Goal: Answer question/provide support: Share knowledge or assist other users

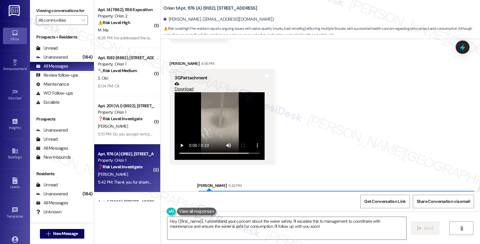
scroll to position [944, 0]
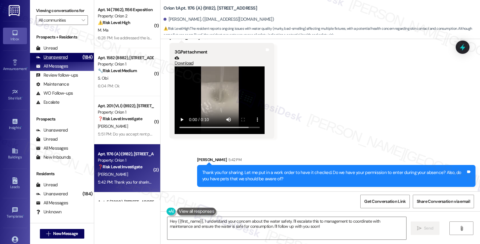
click at [65, 60] on div "Unanswered" at bounding box center [52, 57] width 32 height 6
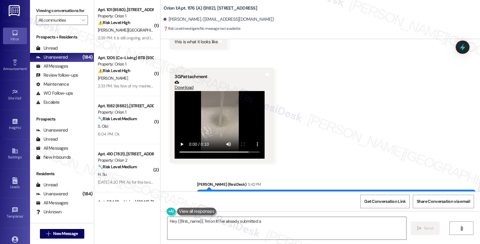
scroll to position [856, 0]
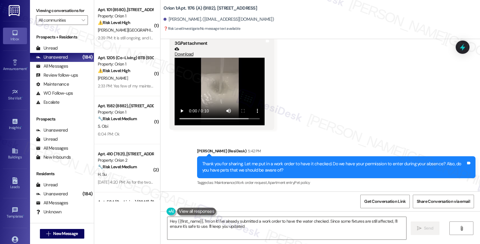
type textarea "Hey {{first_name}}, I'm on it! I've already submitted a work order to have the …"
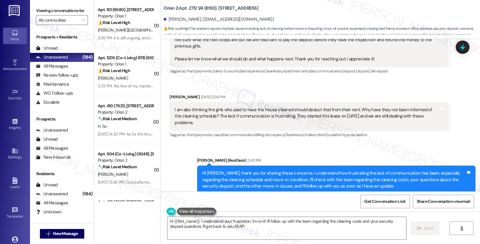
scroll to position [352, 0]
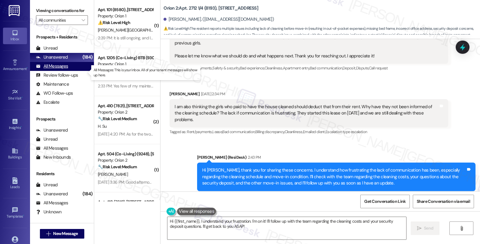
click at [61, 69] on div "All Messages" at bounding box center [52, 66] width 32 height 6
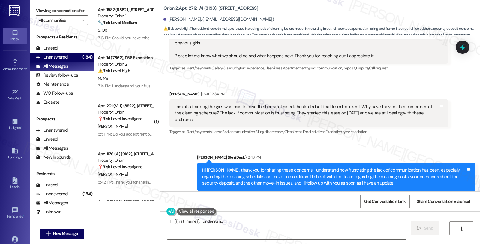
click at [81, 62] on div "(184)" at bounding box center [87, 56] width 13 height 9
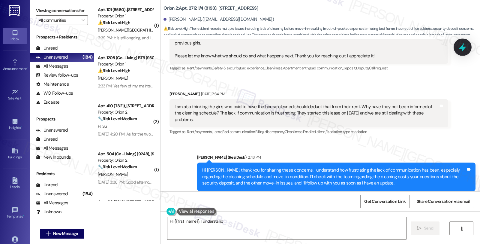
click at [463, 46] on icon at bounding box center [462, 47] width 10 height 10
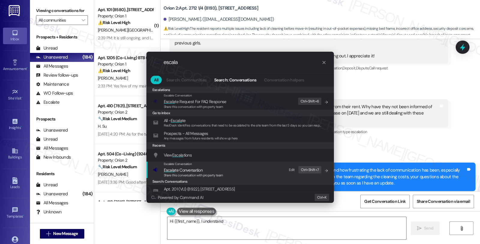
type input "escala"
click at [223, 168] on div "Escalate Conversation Escala te Conversation Share this conversation with prope…" at bounding box center [240, 169] width 175 height 16
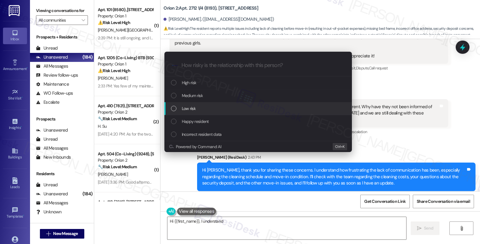
click at [190, 110] on span "Low risk" at bounding box center [189, 108] width 14 height 7
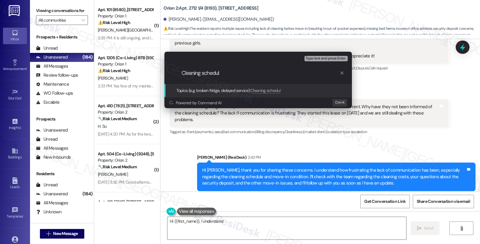
type input "Cleaning schedule"
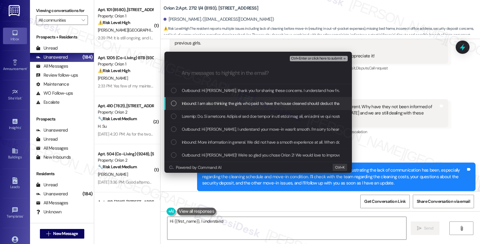
click at [190, 103] on span "Inbound: I am also thinking the girls who paid to have the house cleaned should…" at bounding box center [430, 103] width 497 height 7
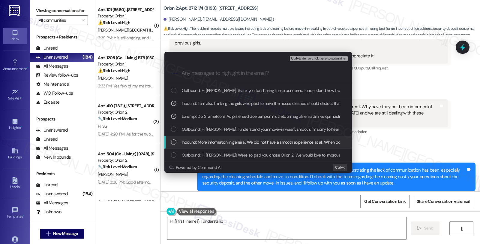
click at [195, 141] on span "Inbound: More information in general. We did not have a smooth experience at al…" at bounding box center [322, 142] width 280 height 7
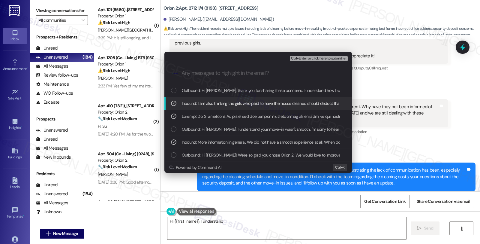
click at [317, 57] on span "Ctrl+Enter or click here to submit" at bounding box center [316, 58] width 51 height 4
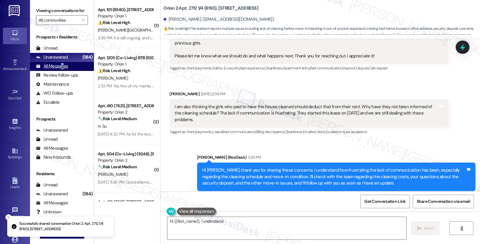
click at [62, 69] on div "All Messages" at bounding box center [52, 66] width 32 height 6
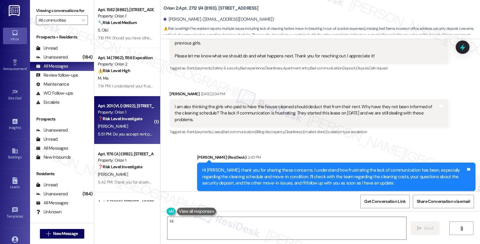
click at [133, 121] on div "❓ Risk Level: Investigate" at bounding box center [125, 118] width 55 height 6
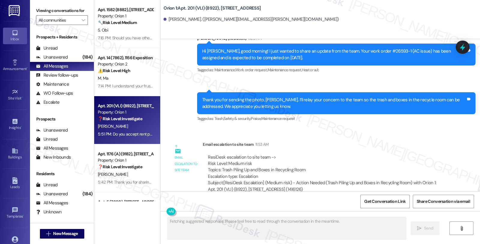
scroll to position [3048, 0]
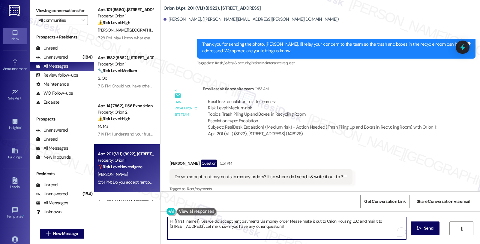
drag, startPoint x: 197, startPoint y: 220, endPoint x: 314, endPoint y: 237, distance: 118.3
click at [314, 237] on textarea "Hi {{first_name}}, yes we do accept rent payments via money order. Please make …" at bounding box center [286, 228] width 239 height 22
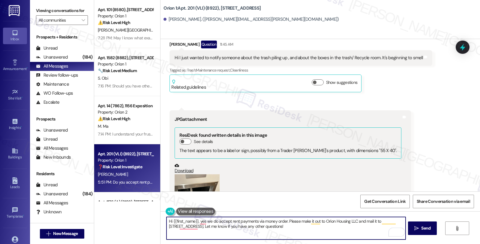
scroll to position [2848, 0]
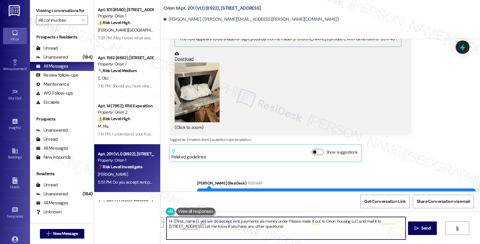
click at [312, 149] on button "Show suggestions" at bounding box center [318, 152] width 12 height 6
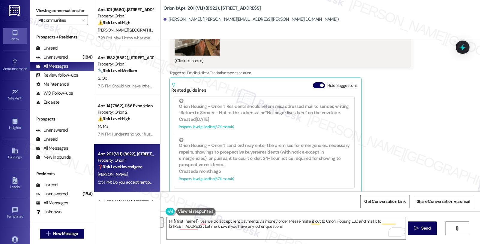
scroll to position [100, 0]
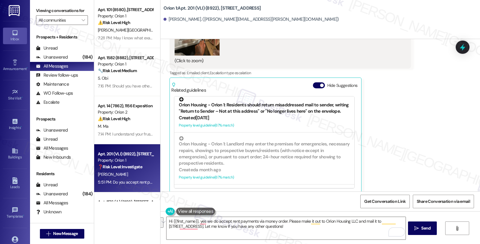
click at [270, 115] on div "Created 2 months ago" at bounding box center [264, 118] width 171 height 6
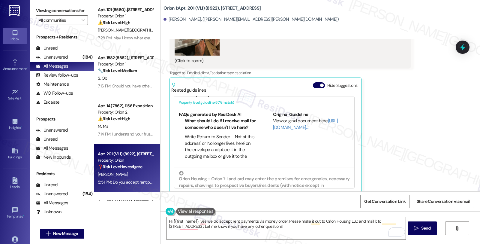
scroll to position [109, 0]
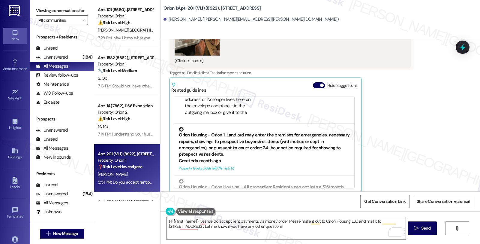
click at [268, 136] on div "Orion Housing - Orion 1: Landlord may enter the premises for emergencies, neces…" at bounding box center [264, 142] width 171 height 31
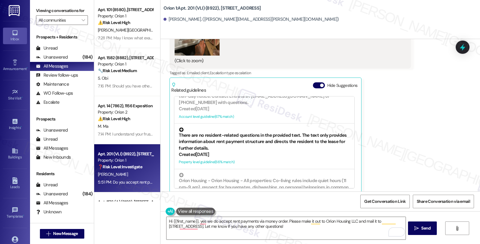
scroll to position [284, 0]
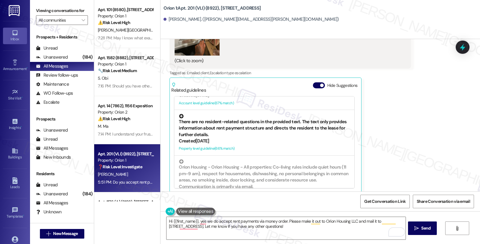
click at [298, 130] on div "There are no resident-related questions in the provided text. The text only pro…" at bounding box center [264, 126] width 171 height 24
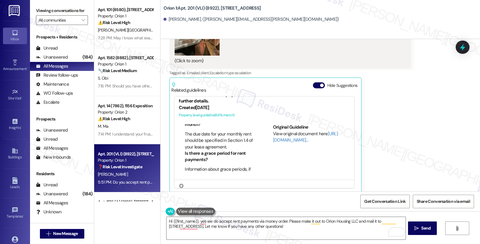
scroll to position [266, 0]
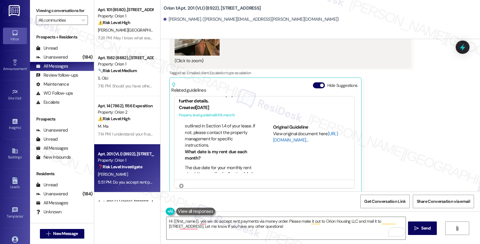
click at [280, 131] on link "http://res.cl…" at bounding box center [305, 136] width 65 height 12
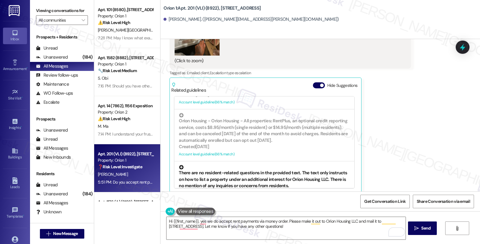
scroll to position [427, 0]
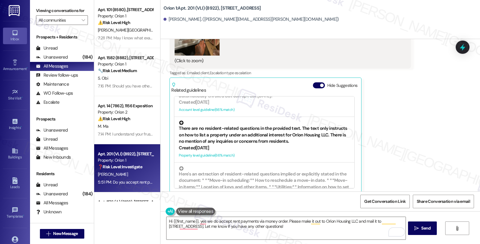
click at [247, 135] on div "There are no resident-related questions in the provided text. The text only ins…" at bounding box center [264, 132] width 171 height 24
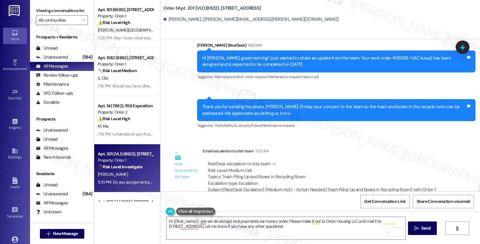
scroll to position [3146, 0]
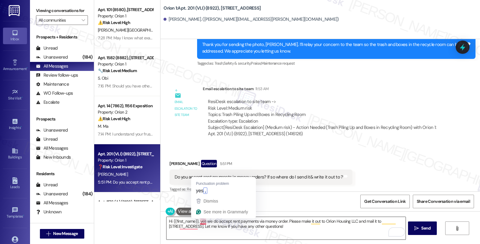
click at [196, 220] on textarea "Hi {{first_name}}, yes we do accept rent payments via money order. Please make …" at bounding box center [285, 228] width 239 height 22
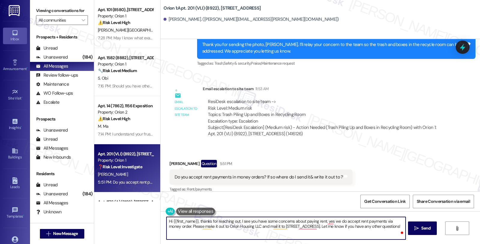
click at [253, 220] on textarea "Hi {{first_name}}, thanks for reaching out. I see you have some concerns about …" at bounding box center [285, 228] width 239 height 22
drag, startPoint x: 326, startPoint y: 222, endPoint x: 345, endPoint y: 233, distance: 22.3
click at [345, 233] on textarea "Hi {{first_name}}, thanks for reaching out. I see you'd like to know if we acce…" at bounding box center [285, 228] width 239 height 22
click at [391, 220] on textarea "Hi {{first_name}}, thanks for reaching out. I see you'd like to know if we acce…" at bounding box center [285, 228] width 239 height 22
paste textarea "Go to the Orion Portal Homepage, click 'Pay Now', select the 'eCheck' option (w…"
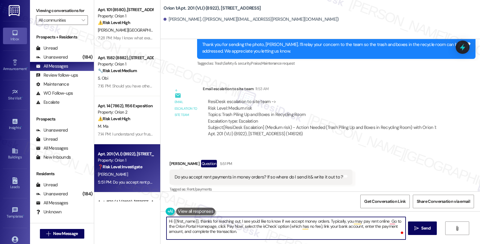
click at [386, 220] on textarea "Hi {{first_name}}, thanks for reaching out. I see you'd like to know if we acce…" at bounding box center [285, 228] width 239 height 22
click at [169, 227] on textarea "Hi {{first_name}}, thanks for reaching out. I see you'd like to know if we acce…" at bounding box center [285, 228] width 239 height 22
click at [390, 226] on textarea "Hi {{first_name}}, thanks for reaching out. I see you'd like to know if we acce…" at bounding box center [285, 228] width 239 height 22
click at [382, 229] on textarea "Hi {{first_name}}, thanks for reaching out. I see you'd like to know if we acce…" at bounding box center [285, 228] width 239 height 22
click at [217, 235] on textarea "Hi {{first_name}}, thanks for reaching out. I see you'd like to know if we acce…" at bounding box center [285, 228] width 239 height 22
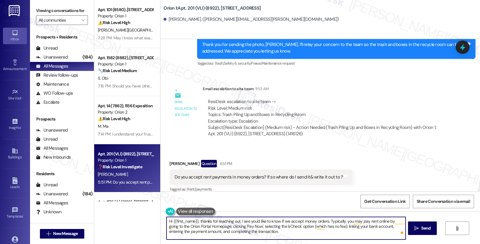
click at [271, 232] on textarea "Hi {{first_name}}, thanks for reaching out. I see you'd like to know if we acce…" at bounding box center [285, 228] width 239 height 22
type textarea "Hi {{first_name}}, thanks for reaching out. I see you'd like to know if we acce…"
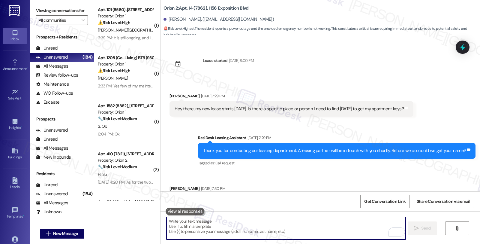
scroll to position [702, 0]
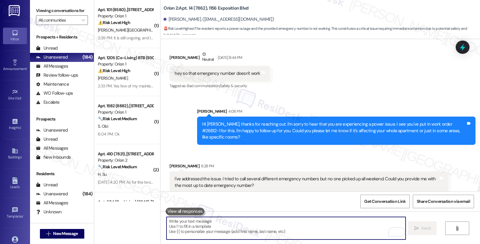
click at [212, 237] on textarea "To enrich screen reader interactions, please activate Accessibility in Grammarl…" at bounding box center [285, 228] width 239 height 22
click at [69, 71] on div "All Messages (undefined)" at bounding box center [62, 66] width 64 height 9
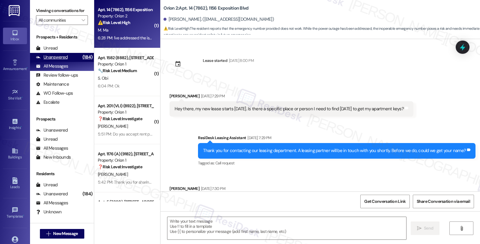
click at [65, 60] on div "Unanswered" at bounding box center [52, 57] width 32 height 6
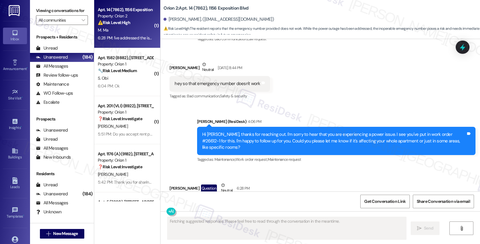
scroll to position [725, 0]
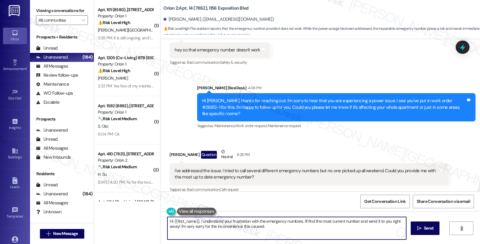
drag, startPoint x: 196, startPoint y: 222, endPoint x: 157, endPoint y: 222, distance: 39.0
click at [160, 222] on div "Hi {{first_name}}, I understand your frustration with the emergency numbers. I'…" at bounding box center [319, 233] width 319 height 45
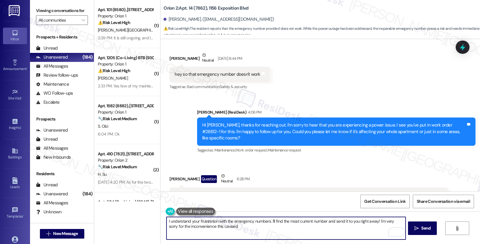
scroll to position [625, 0]
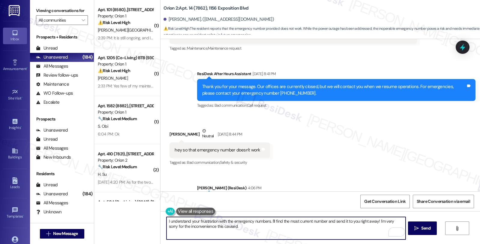
click at [268, 220] on textarea "I understand your frustration with the emergency numbers. I'll find the most cu…" at bounding box center [285, 228] width 239 height 22
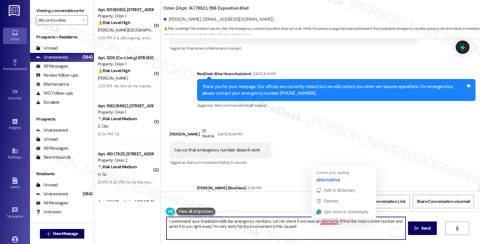
click at [325, 221] on textarea "I understand your frustration with the emergency numbers. Let me check if we ha…" at bounding box center [285, 228] width 239 height 22
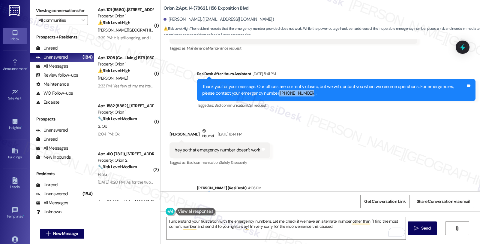
drag, startPoint x: 278, startPoint y: 93, endPoint x: 295, endPoint y: 92, distance: 16.8
click at [295, 92] on div "Thank you for your message. Our offices are currently closed, but we will conta…" at bounding box center [334, 89] width 264 height 13
copy div "415 839 6250."
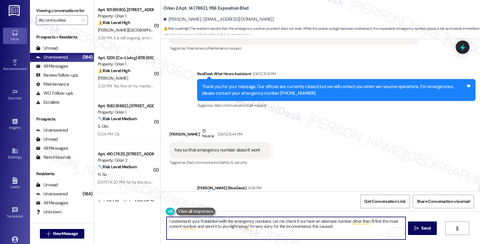
drag, startPoint x: 367, startPoint y: 221, endPoint x: 368, endPoint y: 230, distance: 9.0
click at [368, 230] on textarea "I understand your frustration with the emergency numbers. Let me check if we ha…" at bounding box center [285, 228] width 239 height 22
paste textarea "415 839 6250."
click at [397, 220] on textarea "I understand your frustration with the emergency numbers. Let me check if we ha…" at bounding box center [285, 228] width 239 height 22
click at [400, 219] on textarea "I understand your frustration with the emergency numbers. Let me check if we ha…" at bounding box center [285, 228] width 239 height 22
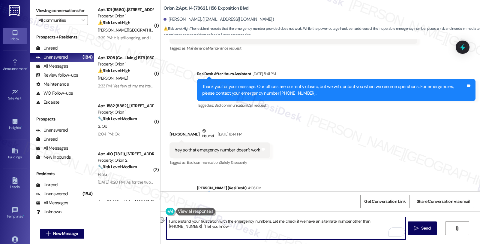
drag, startPoint x: 193, startPoint y: 227, endPoint x: 161, endPoint y: 227, distance: 31.8
click at [161, 227] on div "I understand your frustration with the emergency numbers. Let me check if we ha…" at bounding box center [319, 233] width 319 height 45
click at [254, 229] on textarea "I understand your frustration with the emergency numbers. Let me check if we ha…" at bounding box center [285, 228] width 239 height 22
type textarea "I understand your frustration with the emergency numbers. Let me check if we ha…"
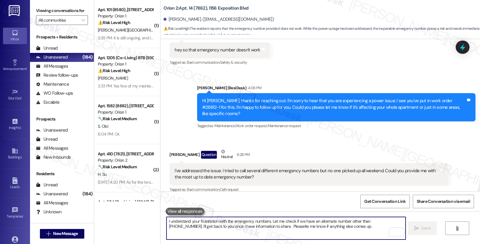
scroll to position [774, 0]
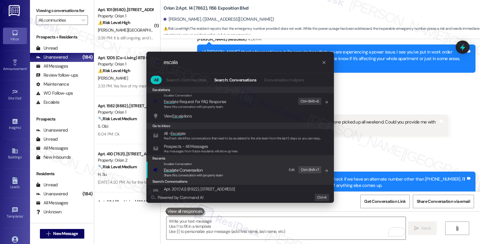
type input "escala"
click at [185, 172] on div "Share this conversation with property team" at bounding box center [193, 174] width 59 height 5
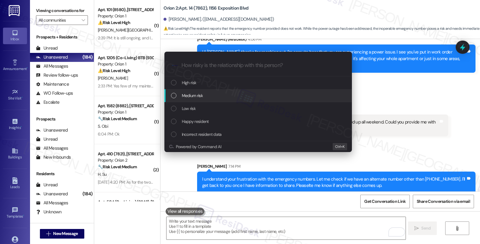
click at [197, 97] on span "Medium risk" at bounding box center [192, 95] width 21 height 7
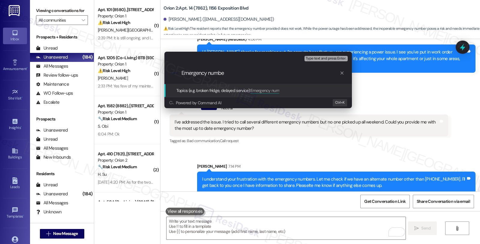
type input "Emergency number"
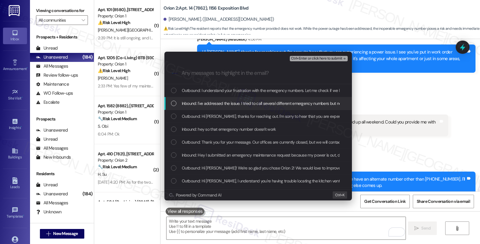
click at [205, 104] on span "Inbound: I've addressed the issue. I tried to call several different emergency …" at bounding box center [346, 103] width 328 height 7
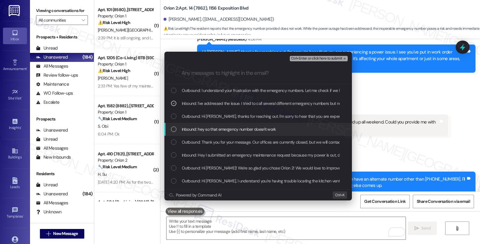
click at [208, 129] on span "Inbound: hey so that emergency number doesn't work" at bounding box center [229, 129] width 94 height 7
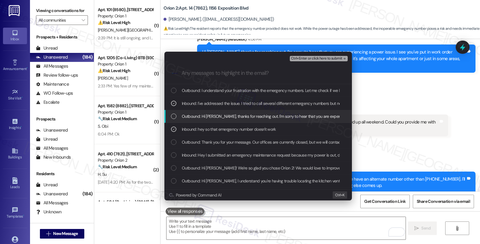
click at [313, 59] on span "Ctrl+Enter or click here to submit" at bounding box center [316, 58] width 51 height 4
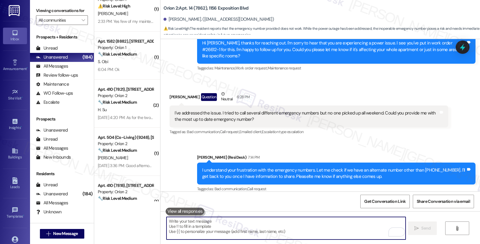
scroll to position [67, 0]
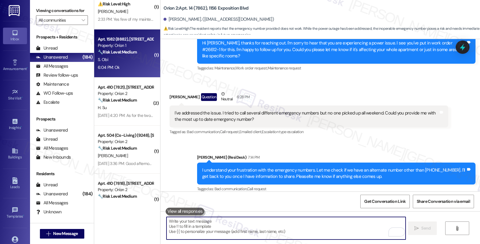
click at [129, 65] on div "6:04 PM: Ok 6:04 PM: Ok" at bounding box center [125, 67] width 57 height 7
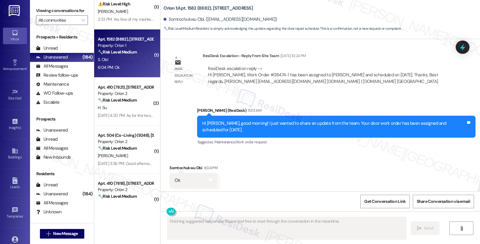
scroll to position [845, 0]
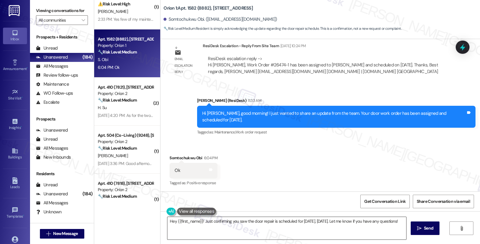
click at [231, 237] on textarea "Hey {{first_name}}! Just confirming you saw the door repair is scheduled for to…" at bounding box center [286, 228] width 239 height 22
click at [221, 229] on textarea "Hey {{first_name}}! Just confirming you saw the door repair is scheduled for to…" at bounding box center [285, 228] width 239 height 22
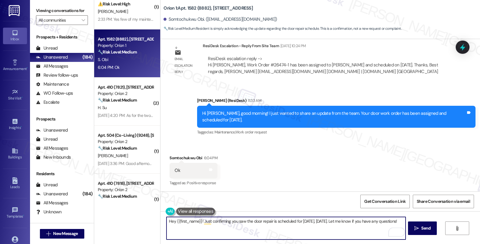
click at [160, 221] on div "Hey {{first_name}}! Just confirming you saw the door repair is scheduled for to…" at bounding box center [319, 233] width 319 height 45
paste textarea "Should you have other concerns, please feel free to reach out. Have a great day"
click at [299, 221] on textarea "Should you have other concerns, please feel free to reach out. Have a great day!" at bounding box center [285, 228] width 239 height 22
drag, startPoint x: 284, startPoint y: 221, endPoint x: 394, endPoint y: 221, distance: 110.4
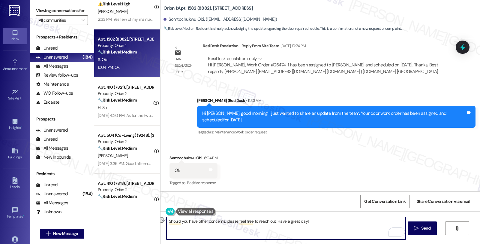
click at [394, 221] on textarea "Should you have other concerns, please feel free to reach out. Have a great day!" at bounding box center [285, 228] width 239 height 22
type textarea "Should you have other concerns, please feel free to reach out. Have a lovely ev…"
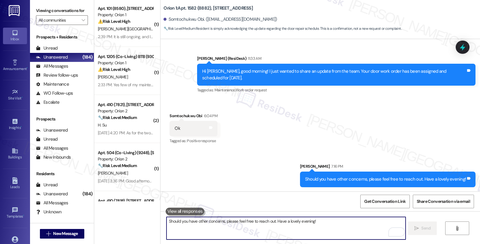
scroll to position [0, 0]
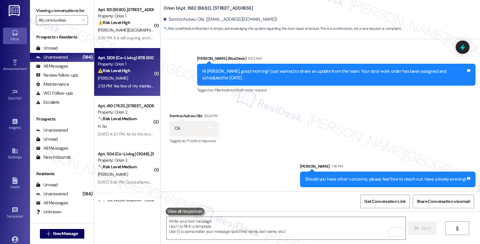
click at [136, 77] on div "[PERSON_NAME]" at bounding box center [125, 77] width 57 height 7
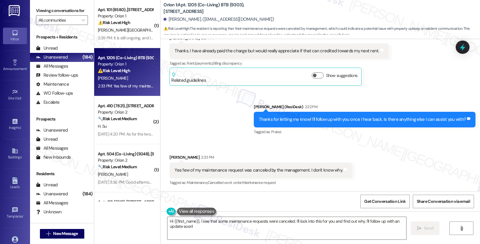
scroll to position [960, 0]
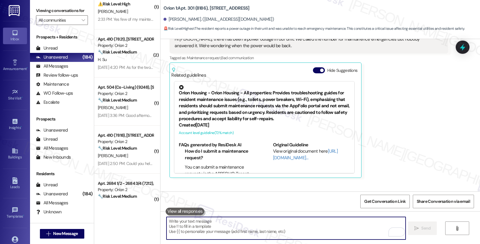
scroll to position [1137, 0]
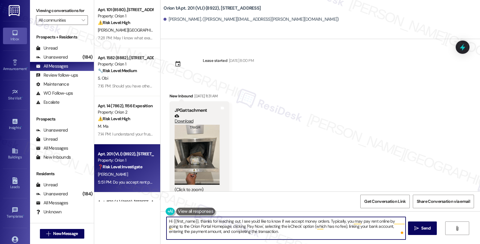
scroll to position [33, 0]
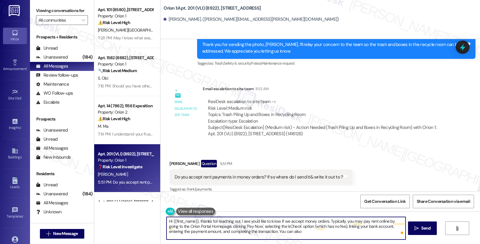
paste textarea "you can schedule automatic rent payments for the 1st of every month."
click at [313, 226] on textarea "Hi {{first_name}}, thanks for reaching out. I see you'd like to know if we acce…" at bounding box center [285, 228] width 239 height 22
drag, startPoint x: 283, startPoint y: 226, endPoint x: 299, endPoint y: 226, distance: 15.6
click at [299, 226] on textarea "Hi {{first_name}}, thanks for reaching out. I see you'd like to know if we acce…" at bounding box center [285, 228] width 239 height 22
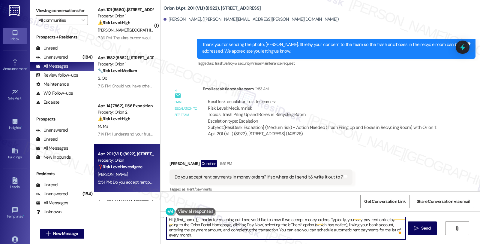
drag, startPoint x: 282, startPoint y: 226, endPoint x: 298, endPoint y: 226, distance: 15.9
click at [298, 226] on textarea "Hi {{first_name}}, thanks for reaching out. I see you'd like to know if we acce…" at bounding box center [285, 228] width 239 height 22
click at [391, 227] on textarea "Hi {{first_name}}, thanks for reaching out. I see you'd like to know if we acce…" at bounding box center [285, 228] width 239 height 22
click at [391, 229] on textarea "Hi {{first_name}}, thanks for reaching out. I see you'd like to know if we acce…" at bounding box center [285, 228] width 239 height 22
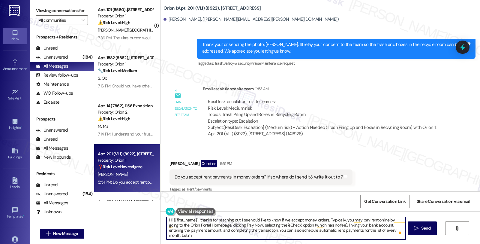
scroll to position [4, 0]
drag, startPoint x: 449, startPoint y: 147, endPoint x: 217, endPoint y: 230, distance: 247.2
click at [217, 230] on textarea "Hi {{first_name}}, thanks for reaching out. I see you'd like to know if we acce…" at bounding box center [285, 228] width 239 height 22
click at [271, 235] on textarea "Hi {{first_name}}, thanks for reaching out. I see you'd like to know if we acce…" at bounding box center [285, 228] width 239 height 22
click at [268, 229] on textarea "Hi {{first_name}}, thanks for reaching out. I see you'd like to know if we acce…" at bounding box center [285, 228] width 239 height 22
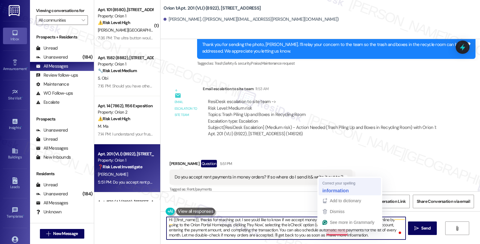
type textarea "Hi {{first_name}}, thanks for reaching out. I see you'd like to know if we acce…"
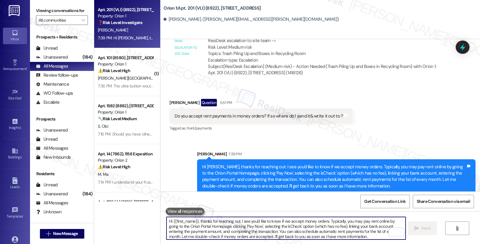
scroll to position [3207, 0]
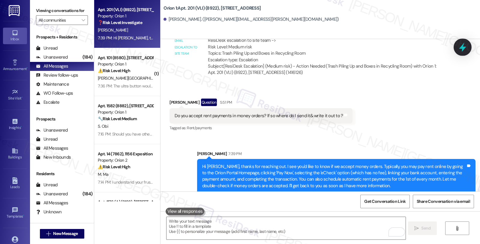
click at [454, 47] on div at bounding box center [463, 46] width 18 height 17
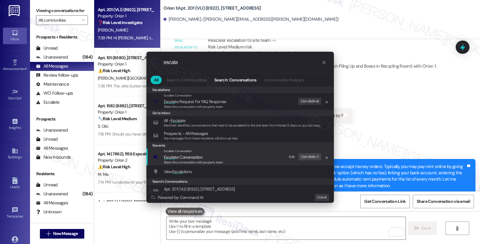
type input "escala"
click at [212, 155] on span "Escala te Conversation" at bounding box center [193, 157] width 59 height 7
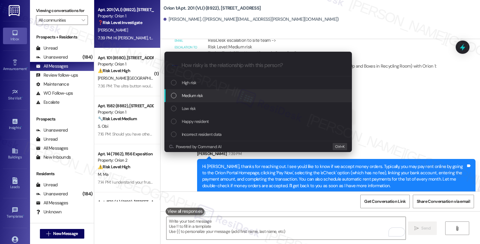
click at [185, 98] on span "Medium risk" at bounding box center [192, 95] width 21 height 7
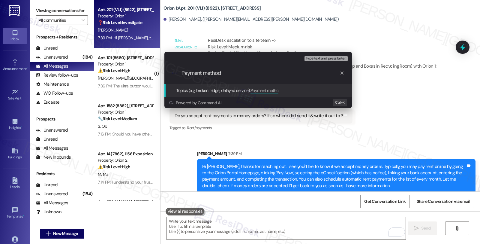
type input "Payment methods"
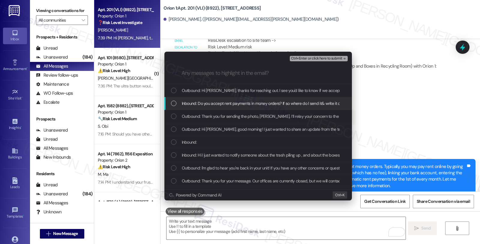
click at [186, 103] on span "Inbound: Do you accept rent payments in money orders? If so where do I send it&…" at bounding box center [266, 103] width 169 height 7
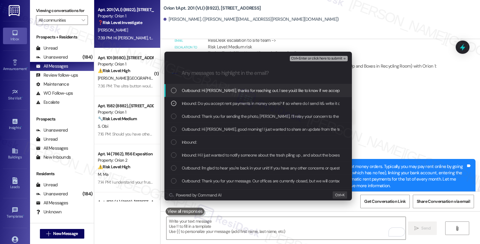
click at [316, 55] on div "Ctrl+Enter or click here to submit" at bounding box center [319, 59] width 59 height 8
click at [316, 59] on span "Ctrl+Enter or click here to submit" at bounding box center [316, 58] width 51 height 4
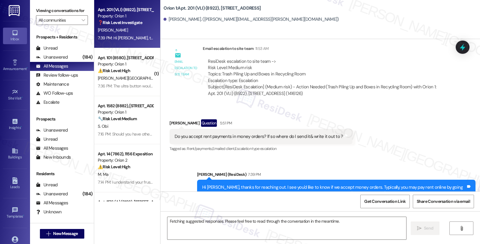
scroll to position [3048, 0]
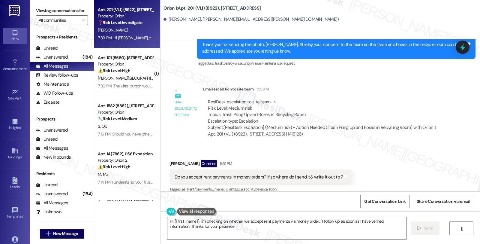
type textarea "Hi {{first_name}}, I'm checking on whether we accept rent payments via money or…"
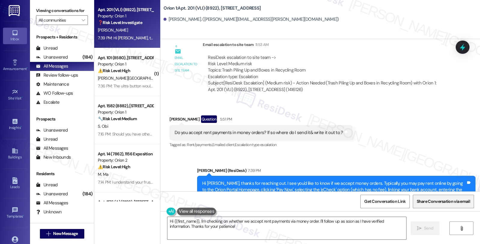
scroll to position [3118, 0]
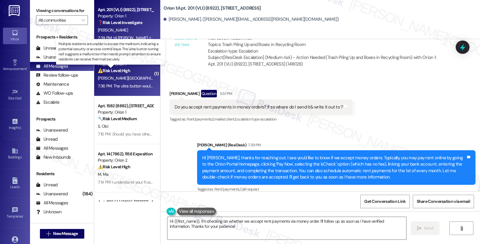
click at [120, 73] on strong "⚠️ Risk Level: High" at bounding box center [114, 70] width 32 height 5
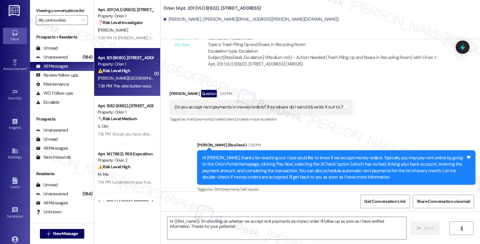
type textarea "Fetching suggested responses. Please feel free to read through the conversation…"
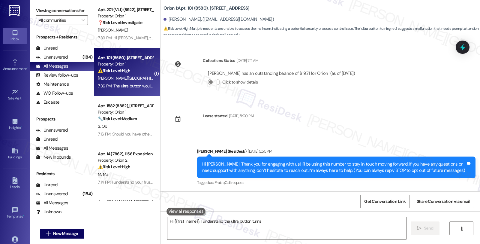
scroll to position [1303, 0]
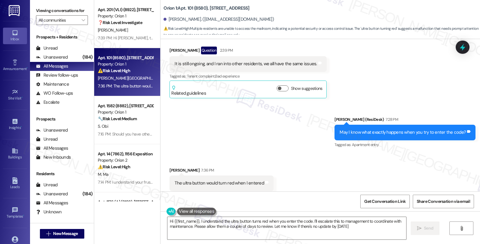
type textarea "Hi {{first_name}}, I understand the ultra button turns red when you enter the c…"
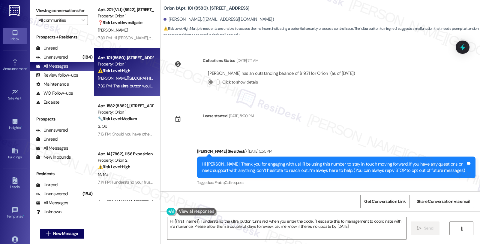
scroll to position [1303, 0]
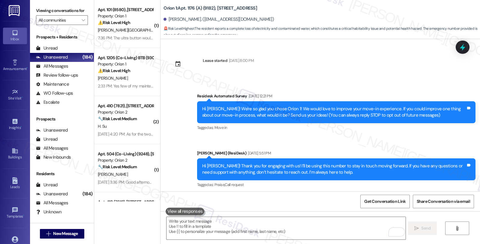
scroll to position [756, 0]
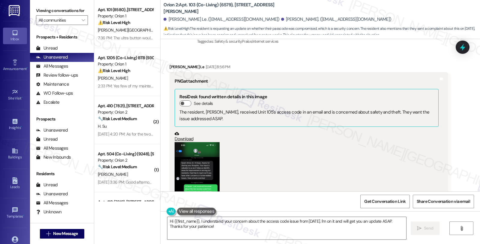
scroll to position [1671, 0]
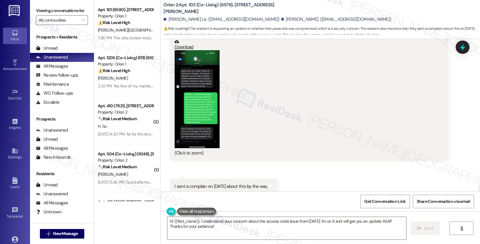
click at [200, 79] on button "Zoom image" at bounding box center [197, 98] width 45 height 97
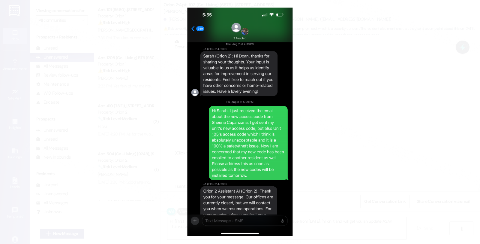
click at [343, 119] on button "Unzoom image" at bounding box center [240, 122] width 480 height 244
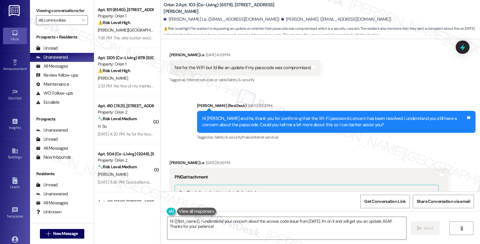
scroll to position [1471, 0]
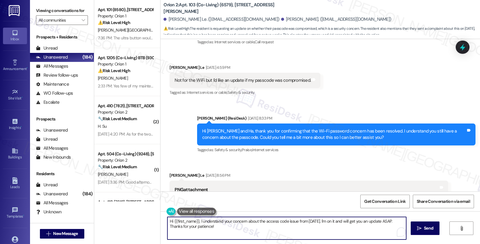
drag, startPoint x: 323, startPoint y: 220, endPoint x: 340, endPoint y: 233, distance: 20.8
click at [340, 233] on textarea "Hi {{first_name}}, I understand your concern about the access code issue from […" at bounding box center [286, 228] width 239 height 22
click at [397, 222] on textarea "Hi {{first_name}}, I understand your concern about the access code issue from […" at bounding box center [285, 228] width 239 height 22
click at [218, 229] on textarea "Hi {{first_name}}, I understand your concern about the access code issue from […" at bounding box center [285, 228] width 239 height 22
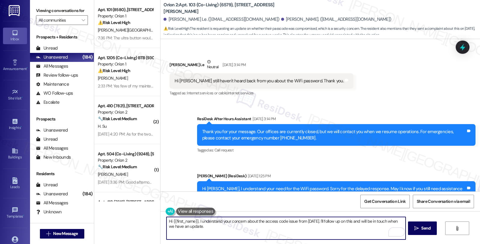
scroll to position [1304, 0]
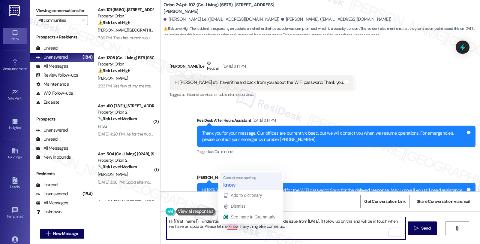
type textarea "Hi {{first_name}}, I understand your concern about the access code issue from […"
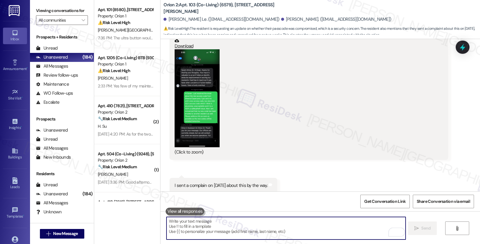
scroll to position [1680, 0]
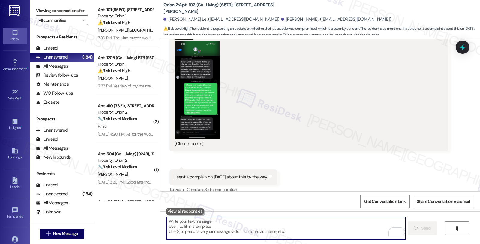
click at [204, 85] on button "Zoom image" at bounding box center [197, 89] width 45 height 97
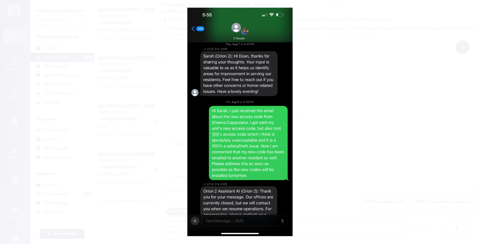
click at [365, 92] on button "Unzoom image" at bounding box center [240, 122] width 480 height 244
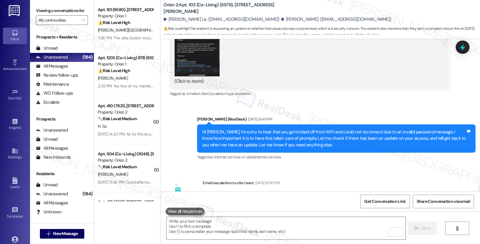
scroll to position [847, 0]
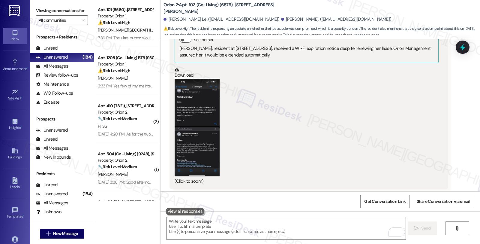
click at [199, 131] on button "Zoom image" at bounding box center [197, 127] width 45 height 97
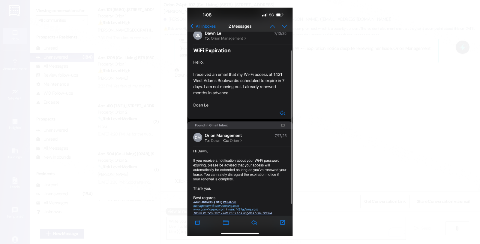
click at [369, 115] on button "Unzoom image" at bounding box center [240, 122] width 480 height 244
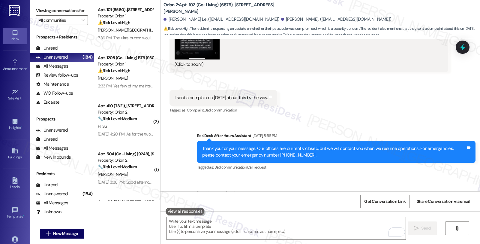
scroll to position [1786, 0]
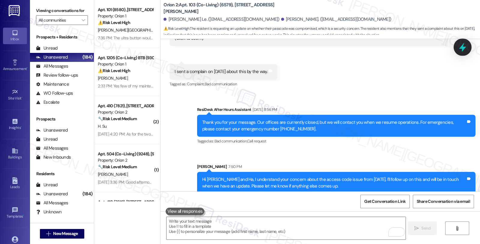
click at [459, 47] on icon at bounding box center [462, 47] width 10 height 10
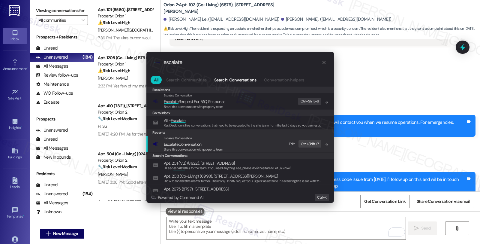
type input "escalate"
click at [196, 144] on span "Escalate Conversation" at bounding box center [183, 143] width 38 height 5
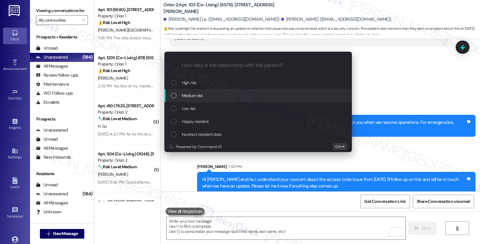
click at [199, 93] on span "Medium risk" at bounding box center [192, 95] width 21 height 7
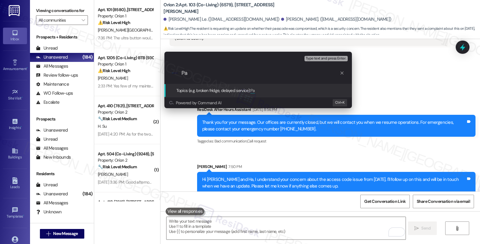
type input "P"
type input "Passcode concerns"
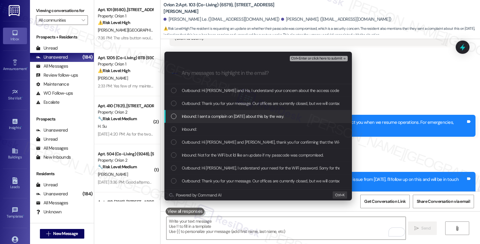
click at [252, 118] on span "Inbound: I sent a complain on [DATE] about this by the way." at bounding box center [233, 116] width 102 height 7
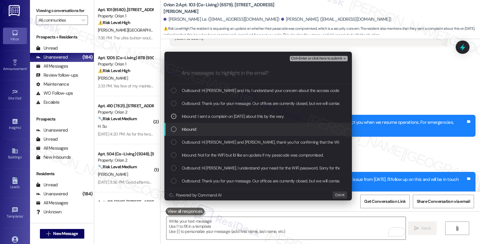
click at [245, 127] on div "Inbound:" at bounding box center [258, 129] width 175 height 7
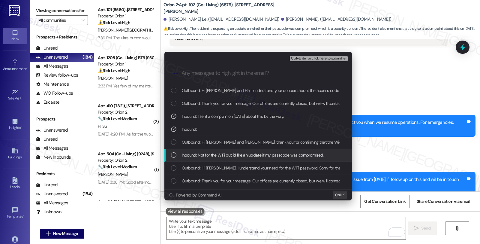
click at [245, 151] on div "Inbound: Not for the WiFi but I'd like an update if my passcode was compromised." at bounding box center [257, 154] width 187 height 13
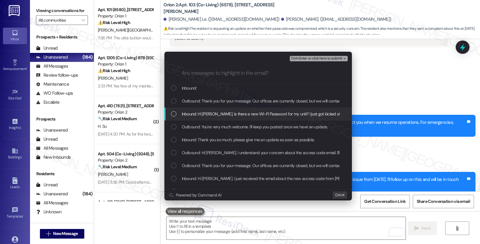
scroll to position [166, 0]
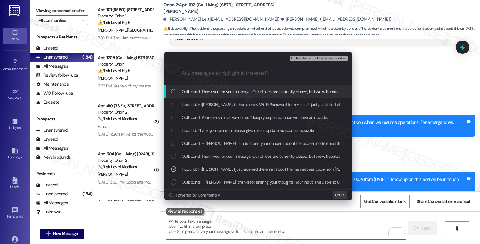
click at [327, 56] on span "Ctrl+Enter or click here to submit" at bounding box center [316, 58] width 51 height 4
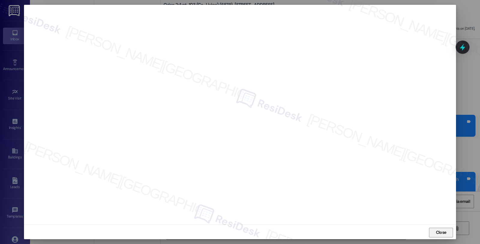
click at [437, 235] on span "Close" at bounding box center [441, 232] width 10 height 6
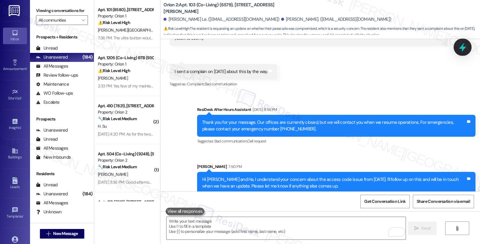
click at [460, 50] on icon at bounding box center [462, 47] width 10 height 10
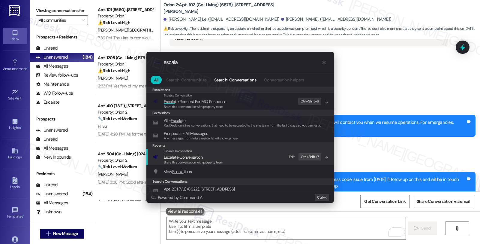
type input "escala"
click at [199, 158] on span "Escala te Conversation" at bounding box center [183, 156] width 39 height 5
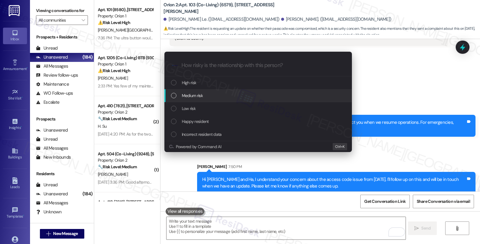
click at [200, 94] on span "Medium risk" at bounding box center [192, 95] width 21 height 7
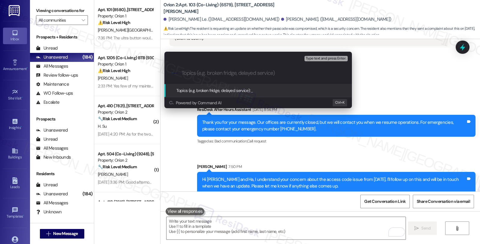
paste input "Passcode concerns"
type input "Passcode concerns"
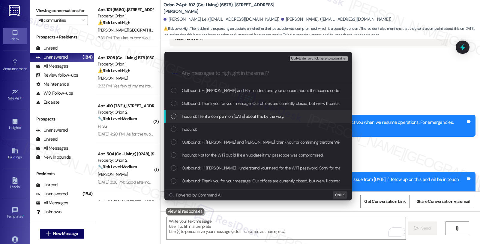
click at [229, 115] on span "Inbound: I sent a complain on [DATE] about this by the way." at bounding box center [233, 116] width 102 height 7
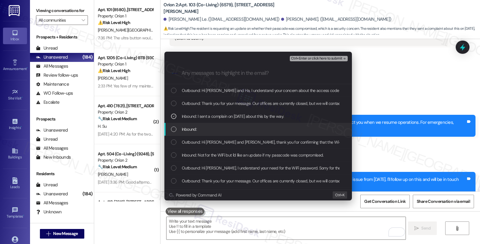
click at [217, 126] on div "Inbound:" at bounding box center [258, 129] width 175 height 7
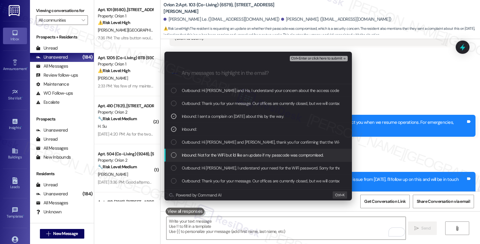
click at [217, 154] on span "Inbound: Not for the WiFi but I'd like an update if my passcode was compromised." at bounding box center [253, 154] width 142 height 7
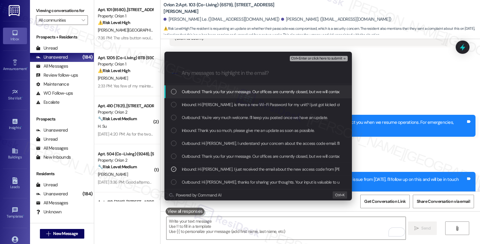
click at [295, 56] on span "Ctrl+Enter or click here to submit" at bounding box center [316, 58] width 51 height 4
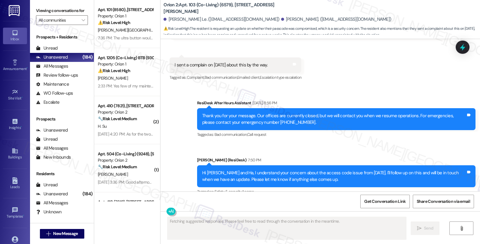
scroll to position [1795, 0]
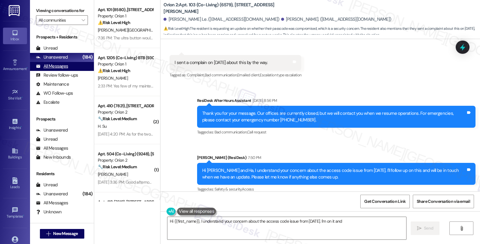
click at [68, 71] on div "All Messages (undefined)" at bounding box center [62, 66] width 64 height 9
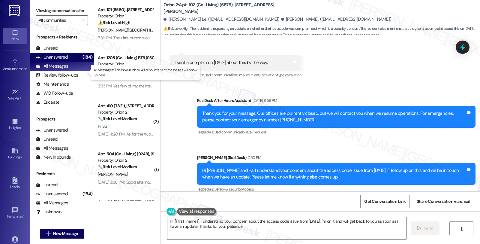
type textarea "Hi {{first_name}}, I understand your concern about the access code issue from […"
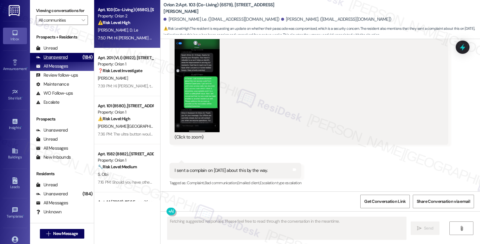
scroll to position [1680, 0]
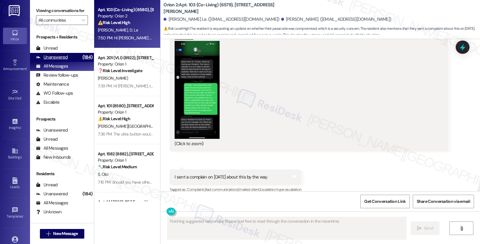
click at [66, 60] on div "Unanswered" at bounding box center [52, 57] width 32 height 6
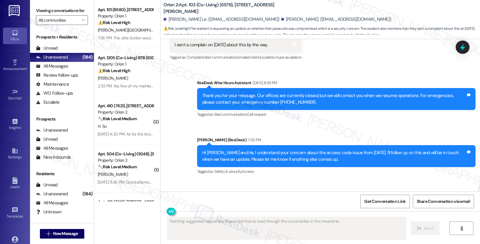
scroll to position [1813, 0]
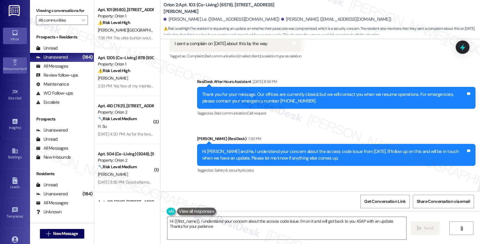
type textarea "Hi {{first_name}}, I understand your concern about the access code issue. I'm o…"
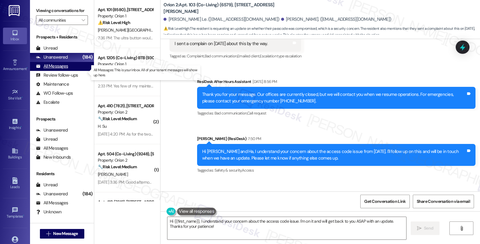
click at [56, 69] on div "All Messages" at bounding box center [52, 66] width 32 height 6
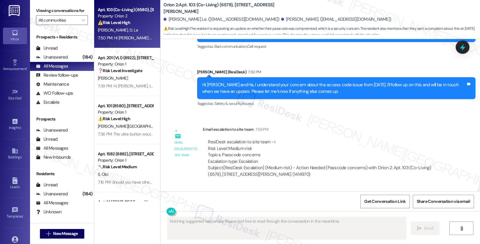
scroll to position [1917, 0]
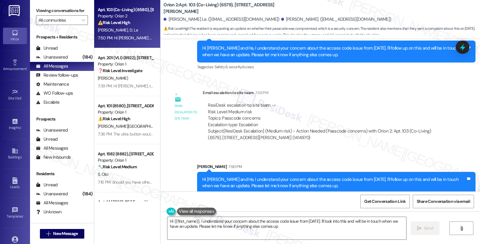
type textarea "Hi {{first_name}}, I understand your concern about the access code issue from […"
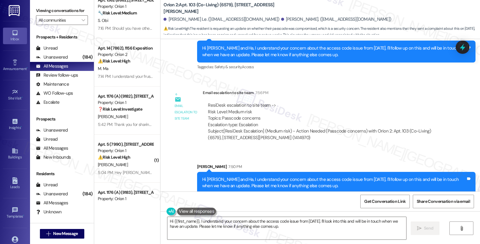
scroll to position [166, 0]
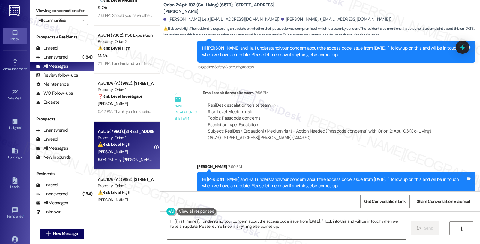
click at [149, 139] on div "Apt. 5 (7990), [STREET_ADDRESS] Property: Orion 1 ⚠️ Risk Level: High The resid…" at bounding box center [127, 145] width 66 height 48
type textarea "Fetching suggested responses. Please feel free to read through the conversation…"
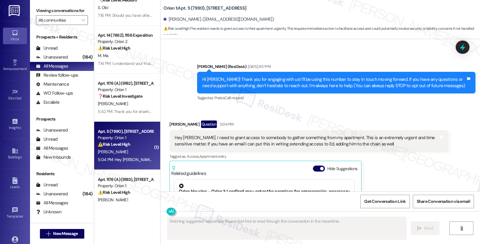
scroll to position [173, 0]
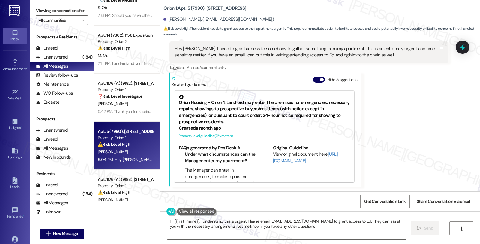
type textarea "Hi {{first_name}}, I understand this is urgent. Please email [EMAIL_ADDRESS][DO…"
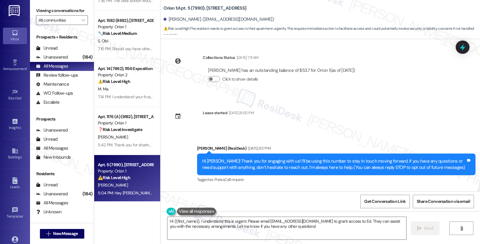
scroll to position [0, 0]
